Goal: Task Accomplishment & Management: Use online tool/utility

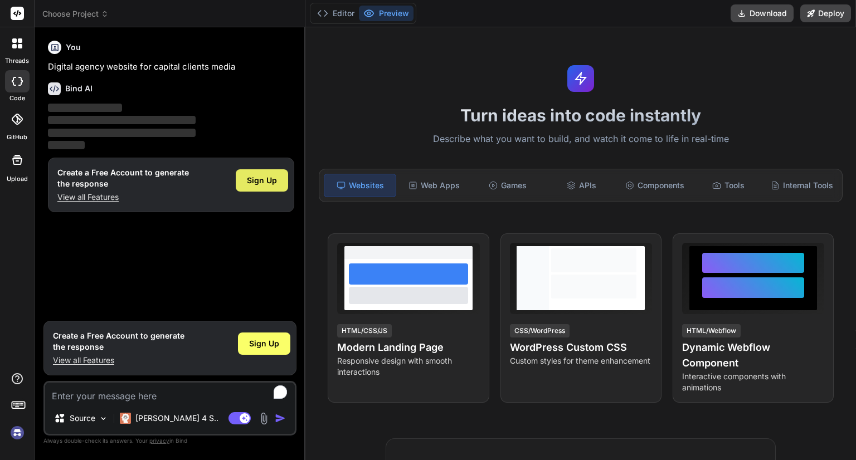
click at [283, 175] on div "Sign Up" at bounding box center [262, 180] width 52 height 22
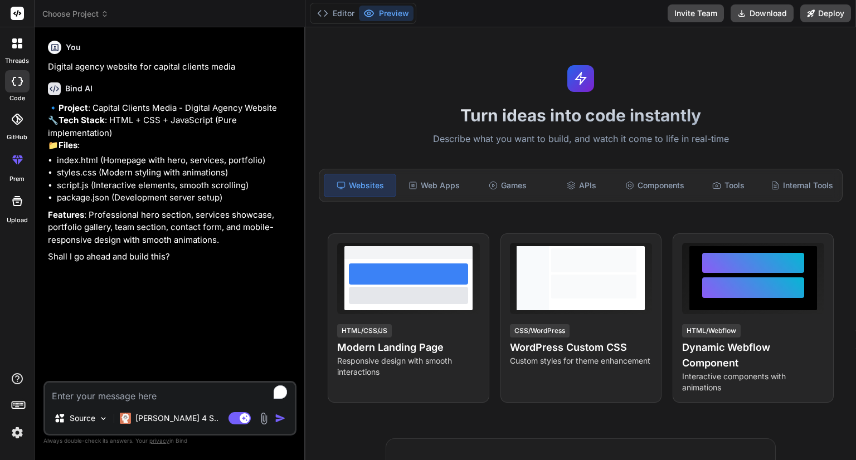
type textarea "x"
click at [116, 388] on textarea "To enrich screen reader interactions, please activate Accessibility in Grammarl…" at bounding box center [170, 393] width 250 height 20
type textarea "y"
type textarea "x"
type textarea "ye"
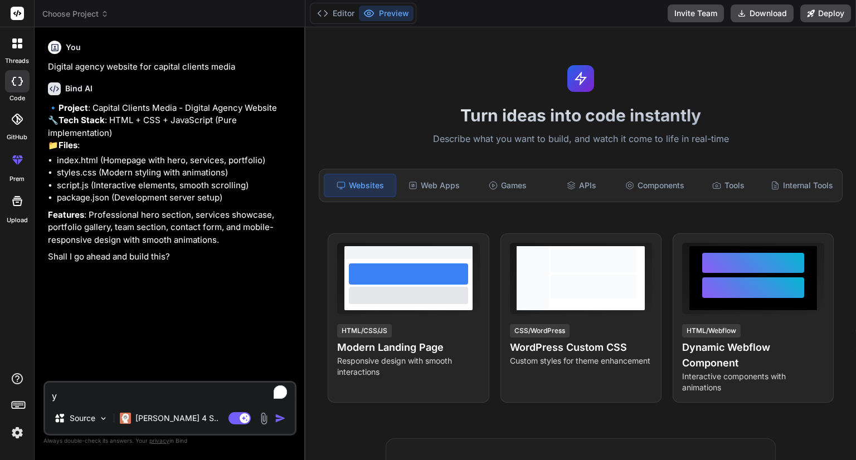
type textarea "x"
type textarea "yes"
type textarea "x"
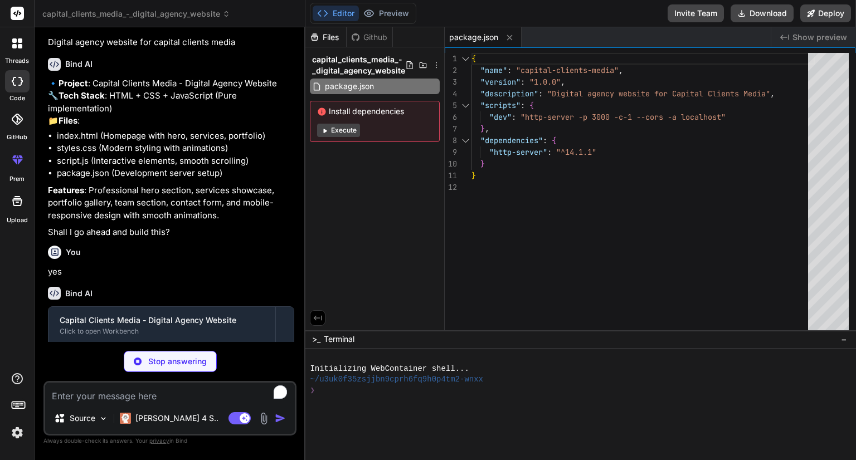
scroll to position [103, 0]
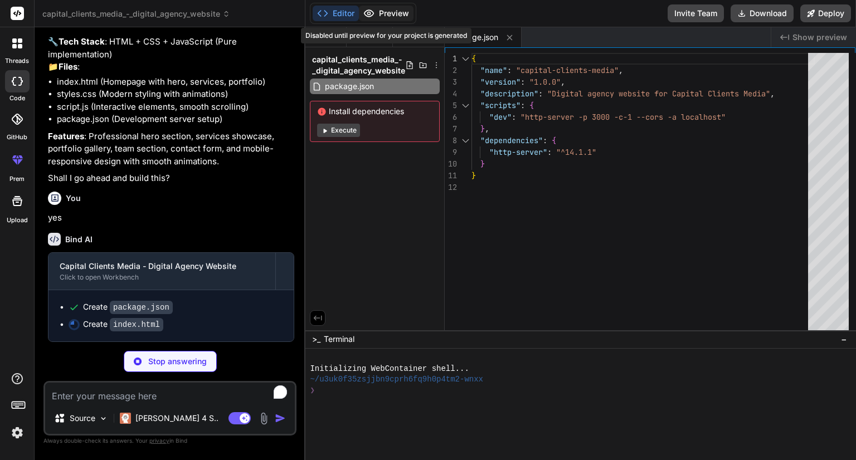
type textarea "x"
type textarea "</div> </footer> <script src="script.js"></script> </body> </html>"
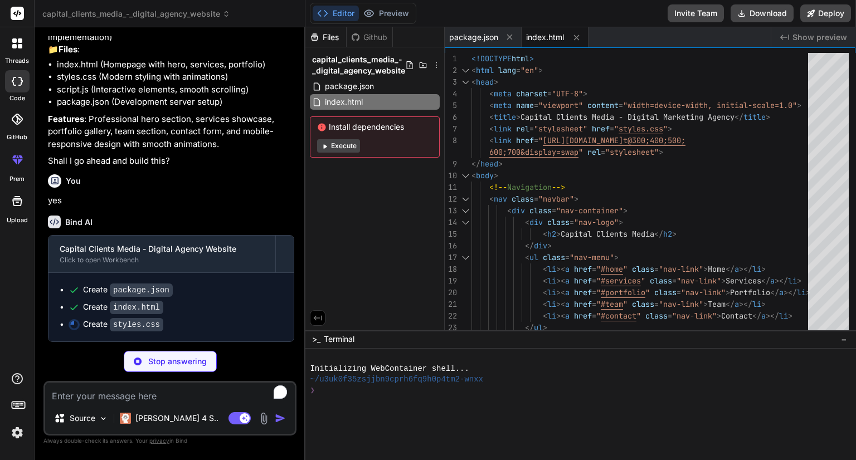
scroll to position [119, 0]
type textarea "x"
type textarea "} }"
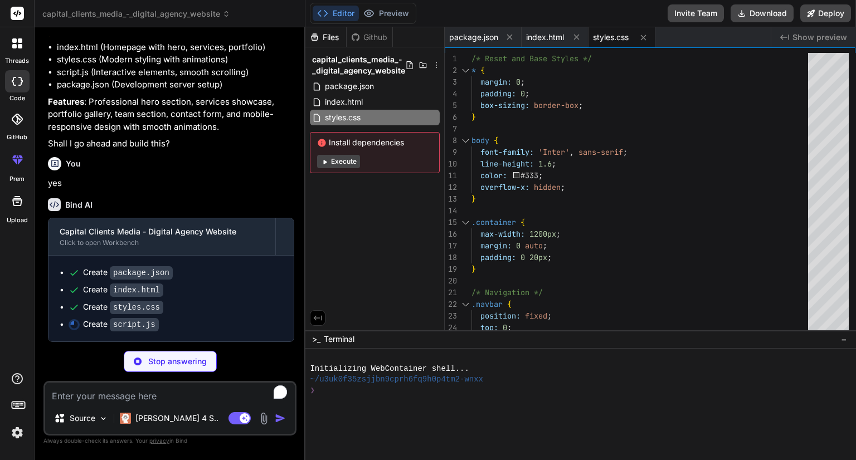
scroll to position [136, 0]
type textarea "x"
type textarea "opacity: 0; } } `; document.head.appendChild(style);"
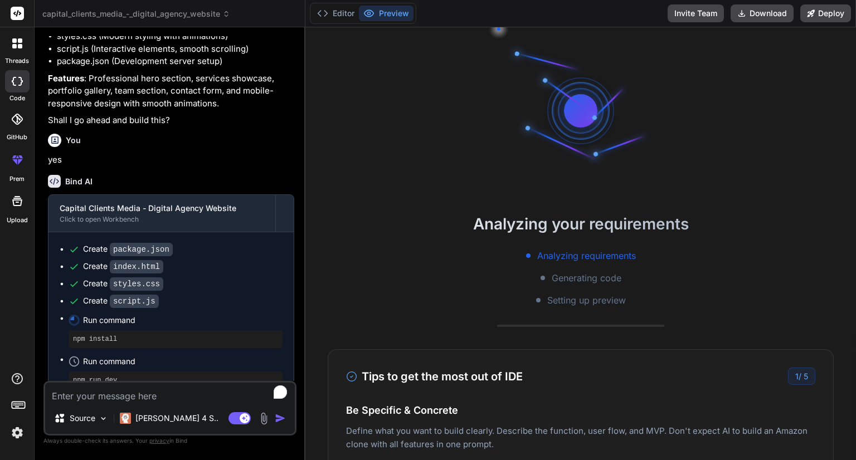
scroll to position [75, 0]
type textarea "x"
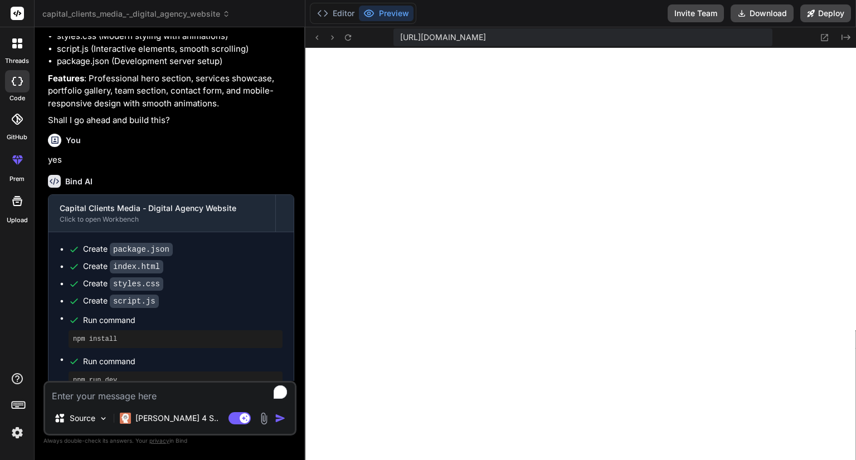
scroll to position [513, 0]
click at [822, 41] on icon at bounding box center [823, 37] width 9 height 9
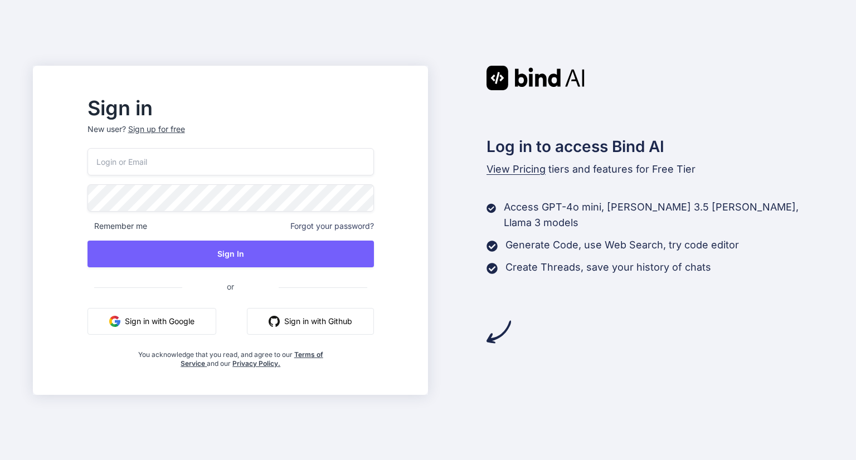
click at [191, 326] on button "Sign in with Google" at bounding box center [151, 321] width 129 height 27
